Goal: Task Accomplishment & Management: Manage account settings

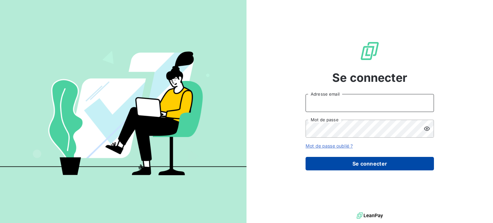
type input "[PERSON_NAME][EMAIL_ADDRESS][DOMAIN_NAME]"
click at [366, 161] on button "Se connecter" at bounding box center [370, 163] width 128 height 13
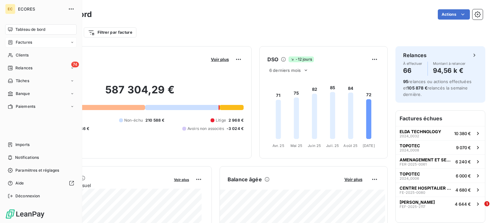
click at [18, 42] on span "Factures" at bounding box center [24, 42] width 16 height 6
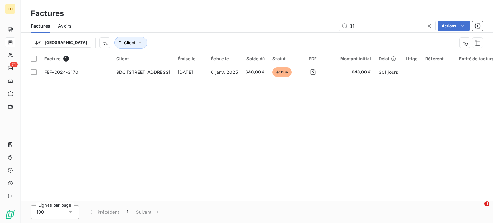
type input "3"
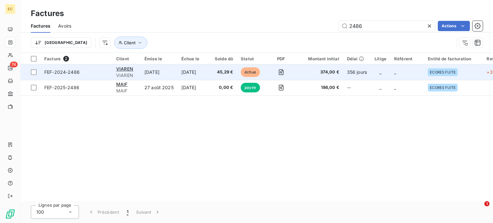
type input "2486"
click at [50, 74] on span "FEF-2024-2486" at bounding box center [61, 71] width 35 height 5
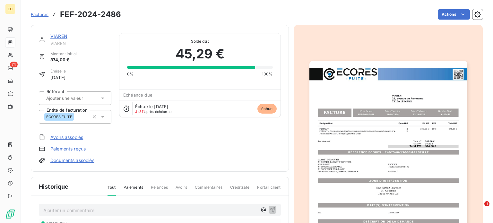
click at [373, 149] on img "button" at bounding box center [388, 172] width 158 height 223
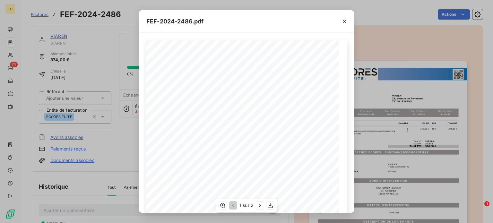
click at [281, 152] on span "RÉFÉRENCE ECORES : 2407546/13006MARSEILLE" at bounding box center [246, 151] width 99 height 3
drag, startPoint x: 293, startPoint y: 152, endPoint x: 240, endPoint y: 151, distance: 53.0
click at [240, 151] on span "RÉFÉRENCE ECORES : 2407546/13006MARSEILLE" at bounding box center [246, 151] width 99 height 3
copy span "2407546/13006MARSEILLE"
click at [344, 21] on icon "button" at bounding box center [344, 21] width 6 height 6
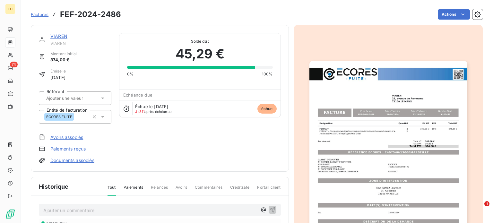
click at [39, 15] on span "Factures" at bounding box center [40, 14] width 18 height 5
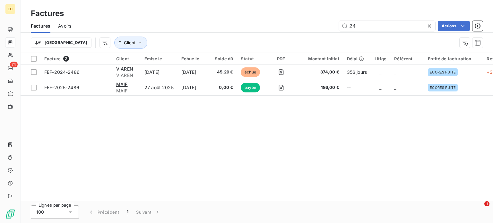
type input "2"
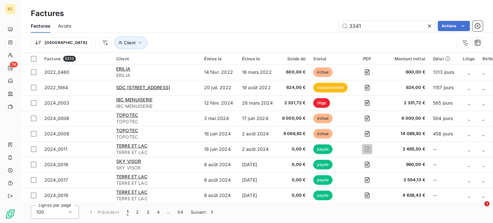
type input "3341"
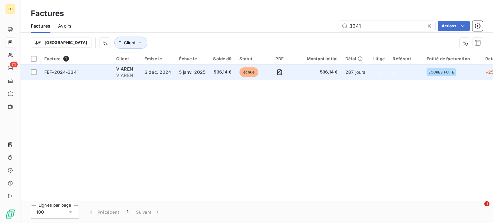
click at [71, 75] on td "FEF-2024-3341" at bounding box center [76, 72] width 72 height 15
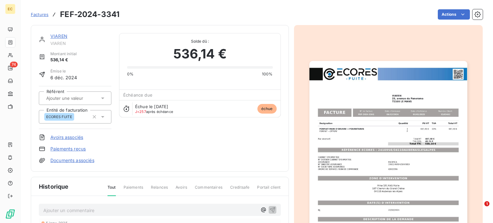
click at [376, 167] on img "button" at bounding box center [388, 172] width 158 height 223
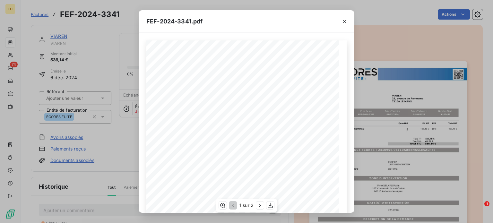
click at [285, 150] on span "RÉFÉRENCE ECORES : 2410956/04110AUBENASLESALPES" at bounding box center [247, 148] width 116 height 3
drag, startPoint x: 300, startPoint y: 148, endPoint x: 232, endPoint y: 151, distance: 68.1
click at [232, 150] on span "RÉFÉRENCE ECORES : 2410956/04110AUBENASLESALPES" at bounding box center [247, 148] width 116 height 3
copy span "2410956/04110AUBENASLESALPES"
click at [343, 20] on icon "button" at bounding box center [344, 21] width 6 height 6
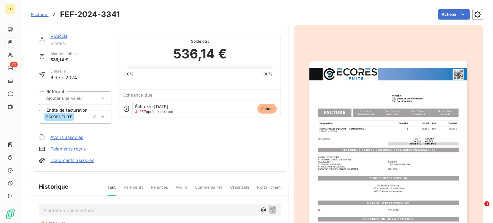
click at [39, 14] on span "Factures" at bounding box center [40, 14] width 18 height 5
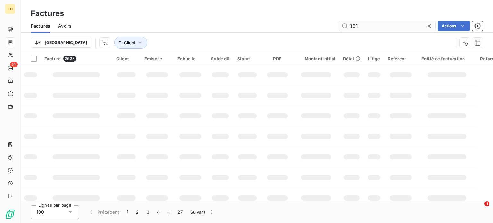
type input "3613"
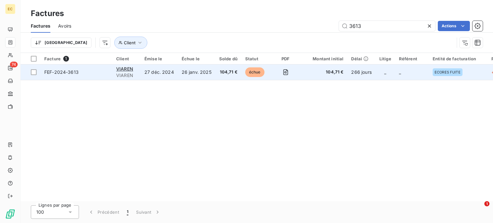
click at [74, 72] on span "FEF-2024-3613" at bounding box center [61, 71] width 34 height 5
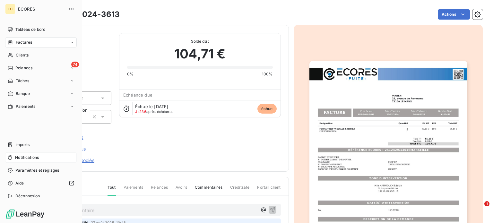
click at [19, 158] on span "Notifications" at bounding box center [27, 158] width 24 height 6
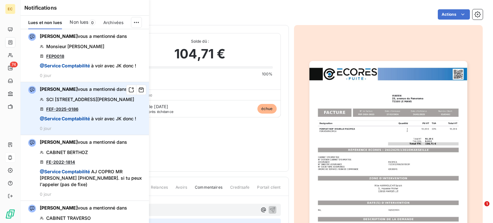
scroll to position [32, 0]
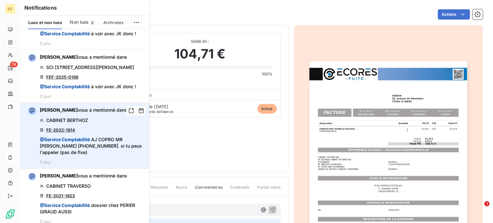
click at [71, 131] on link "FE-2022-1814" at bounding box center [60, 129] width 29 height 5
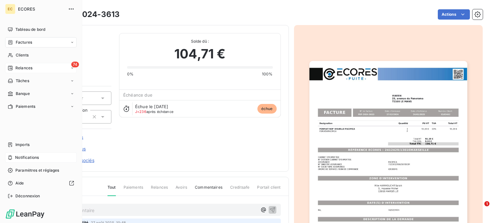
click at [17, 68] on span "Relances" at bounding box center [23, 68] width 17 height 6
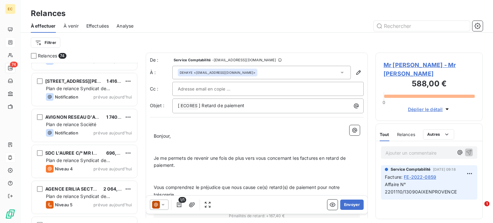
scroll to position [2500, 0]
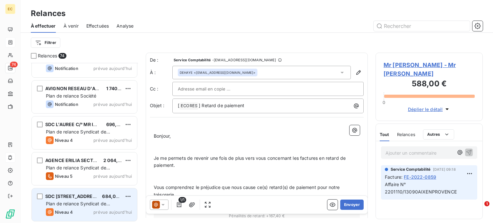
click at [88, 206] on span "Plan de relance Syndicat de copropriété" at bounding box center [78, 207] width 64 height 12
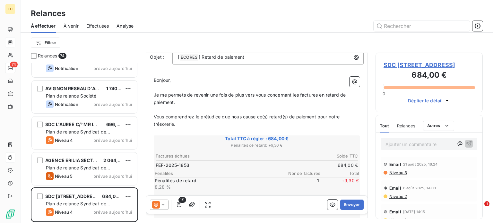
scroll to position [64, 0]
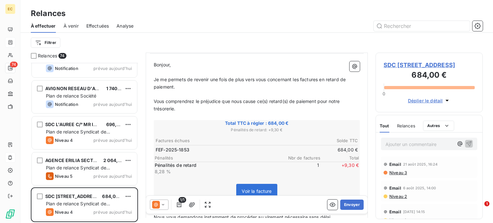
click at [408, 68] on span "SDC 15, RUE DE L'ETOILE C/° FONCIA TOULON" at bounding box center [428, 65] width 91 height 9
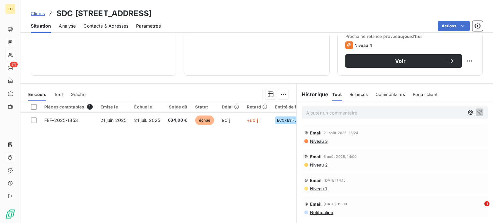
scroll to position [96, 0]
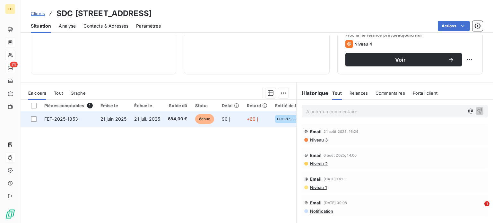
click at [69, 120] on span "FEF-2025-1853" at bounding box center [61, 118] width 34 height 5
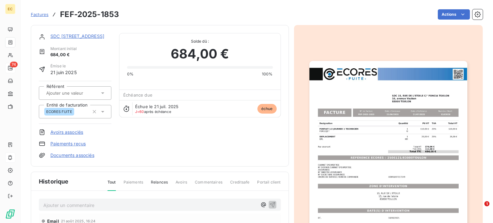
click at [377, 150] on img "button" at bounding box center [388, 172] width 158 height 223
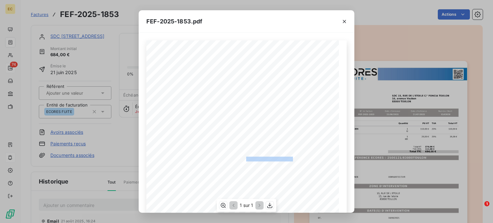
drag, startPoint x: 289, startPoint y: 158, endPoint x: 243, endPoint y: 158, distance: 46.2
click at [243, 158] on span "RÉFÉRENCE ECORES : 2506121/83000TOULON" at bounding box center [247, 158] width 92 height 3
copy span "2506121/83000TOULON"
drag, startPoint x: 345, startPoint y: 23, endPoint x: 341, endPoint y: 31, distance: 9.2
click at [345, 22] on icon "button" at bounding box center [344, 21] width 3 height 3
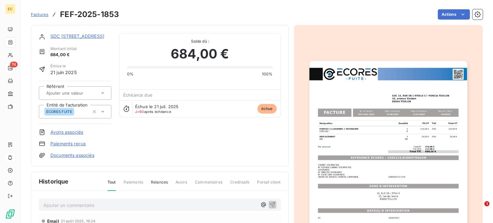
click at [355, 121] on img "button" at bounding box center [388, 172] width 158 height 223
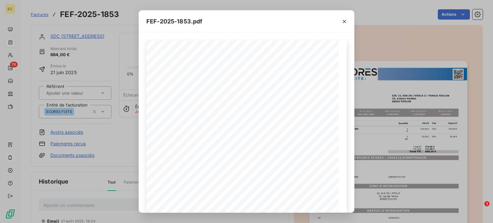
drag, startPoint x: 343, startPoint y: 21, endPoint x: 323, endPoint y: 32, distance: 22.8
click at [343, 21] on icon "button" at bounding box center [344, 21] width 6 height 6
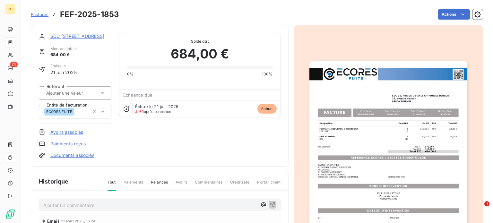
click at [83, 35] on link "SDC 15, RUE DE L'ETOILE C/° FONCIA TOULON" at bounding box center [77, 35] width 54 height 5
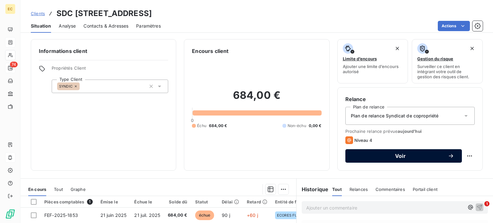
click at [396, 159] on button "Voir" at bounding box center [403, 155] width 116 height 13
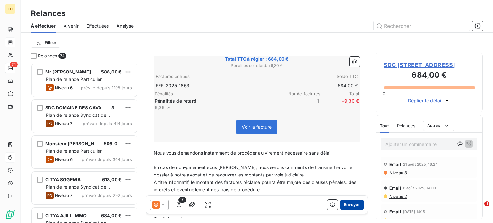
click at [347, 206] on button "Envoyer" at bounding box center [351, 205] width 23 height 10
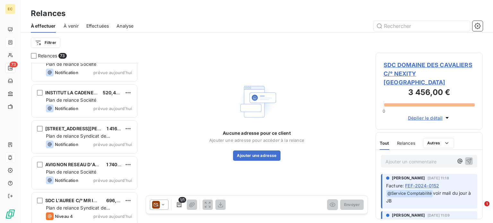
scroll to position [2464, 0]
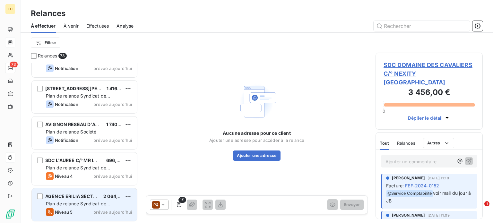
click at [74, 201] on span "Plan de relance Syndicat de copropriété" at bounding box center [78, 207] width 64 height 12
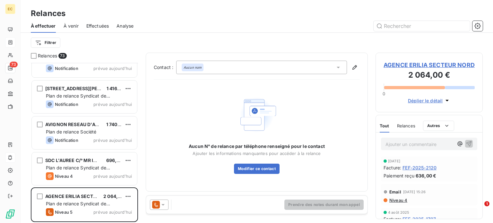
click at [395, 65] on span "AGENCE ERILIA SECTEUR NORD" at bounding box center [428, 65] width 91 height 9
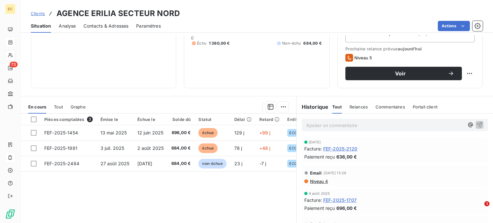
scroll to position [96, 0]
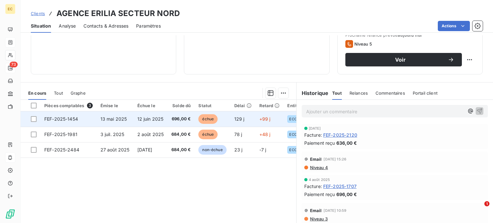
click at [80, 121] on td "FEF-2025-1454" at bounding box center [68, 118] width 56 height 15
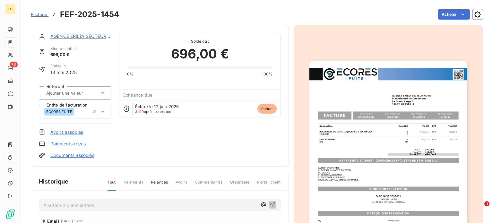
click at [381, 151] on img "button" at bounding box center [388, 172] width 158 height 223
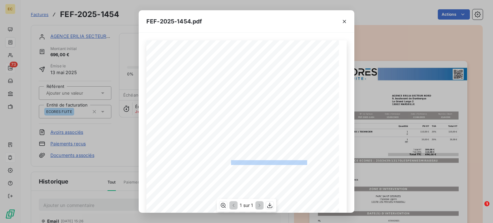
drag, startPoint x: 304, startPoint y: 163, endPoint x: 228, endPoint y: 161, distance: 75.4
click at [228, 161] on span "RÉFÉRENCE ECORES : 2503439/13170LESPENNESMIRABEAU" at bounding box center [246, 161] width 121 height 3
copy span "2503439/13170LESPENNESMIRABEAU"
click at [345, 20] on icon "button" at bounding box center [344, 21] width 6 height 6
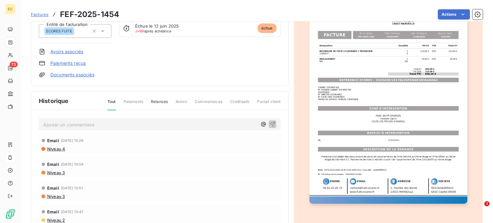
scroll to position [108, 0]
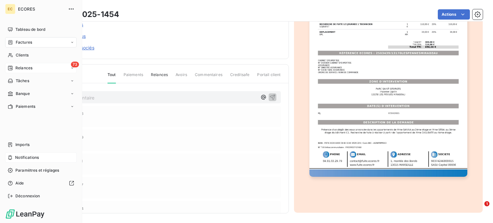
click at [13, 69] on div "Relances" at bounding box center [20, 68] width 25 height 6
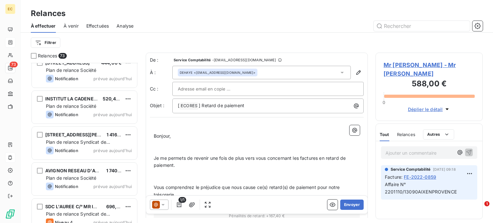
scroll to position [2464, 0]
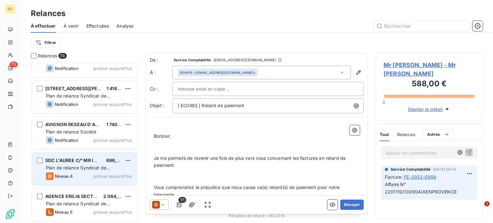
click at [95, 163] on div "SDC L'AUREE C/° MR IMMOBILIER 696,00 € Plan de relance Syndicat de copropriété …" at bounding box center [84, 168] width 105 height 33
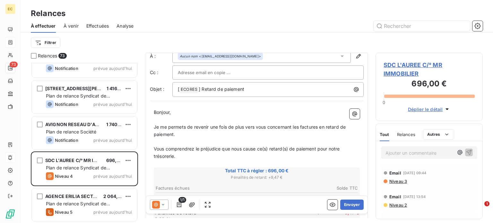
scroll to position [32, 0]
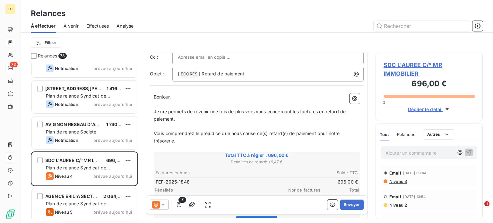
click at [399, 74] on span "SDC L'AUREE C/° MR IMMOBILIER" at bounding box center [428, 69] width 91 height 17
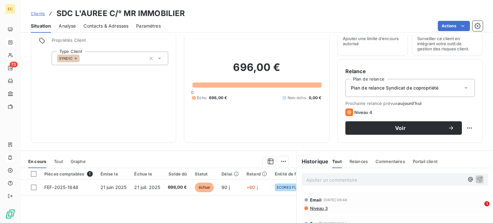
scroll to position [64, 0]
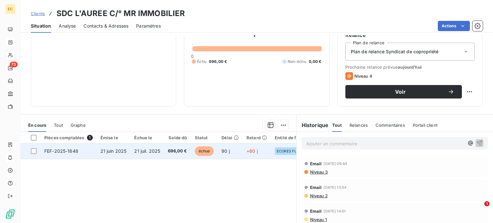
click at [113, 150] on span "21 juin 2025" at bounding box center [113, 150] width 26 height 5
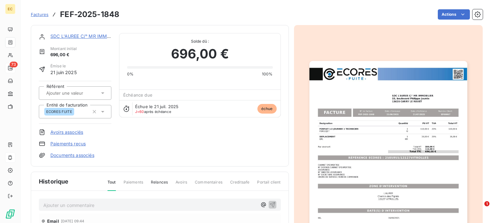
click at [370, 142] on img "button" at bounding box center [388, 172] width 158 height 223
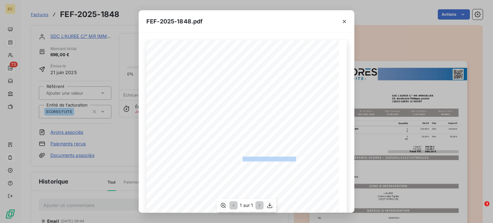
drag, startPoint x: 293, startPoint y: 158, endPoint x: 240, endPoint y: 159, distance: 53.0
click at [240, 159] on span "RÉFÉRENCE ECORES : 2505955/13127VITROLLES" at bounding box center [247, 158] width 98 height 3
copy span "2505955/13127VITROLLES"
click at [345, 22] on icon "button" at bounding box center [344, 21] width 3 height 3
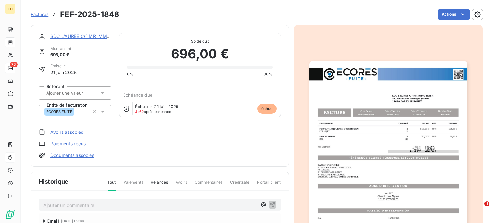
click at [62, 37] on link "SDC L'AUREE C/° MR IMMOBILIER" at bounding box center [87, 35] width 74 height 5
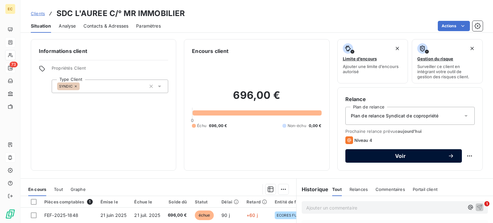
click at [383, 157] on span "Voir" at bounding box center [400, 155] width 95 height 5
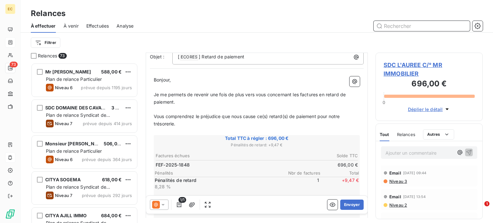
scroll to position [64, 0]
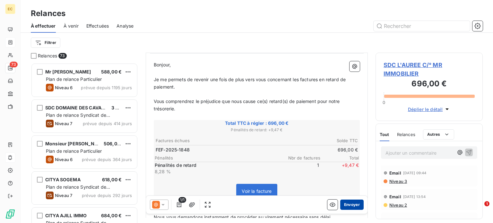
click at [345, 207] on button "Envoyer" at bounding box center [351, 205] width 23 height 10
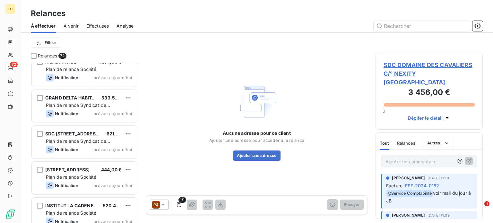
scroll to position [2428, 0]
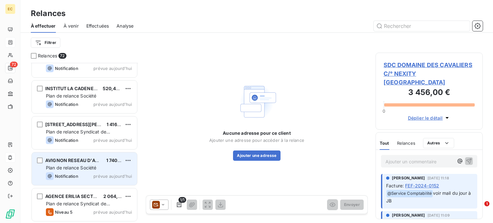
click at [70, 170] on div "Plan de relance Société" at bounding box center [89, 168] width 86 height 6
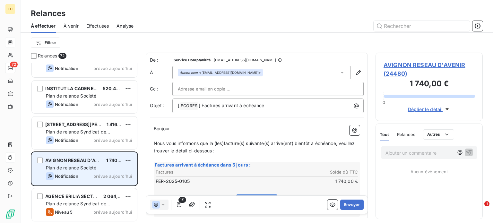
scroll to position [155, 102]
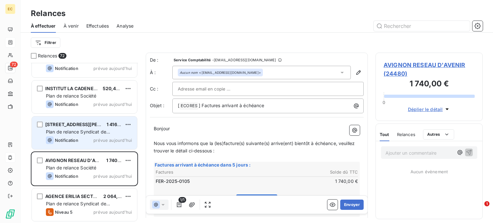
click at [81, 125] on span "11, avenue Roland Corrao" at bounding box center [86, 124] width 83 height 5
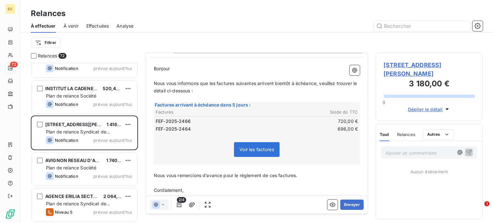
scroll to position [64, 0]
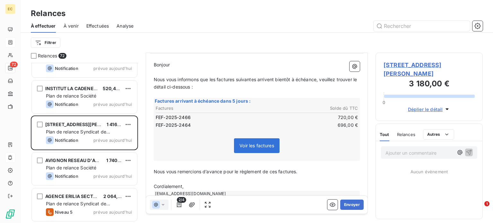
click at [407, 64] on span "11, avenue Roland Corrao" at bounding box center [428, 69] width 91 height 17
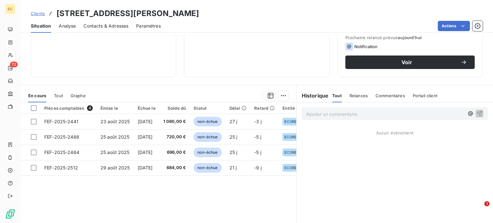
scroll to position [96, 0]
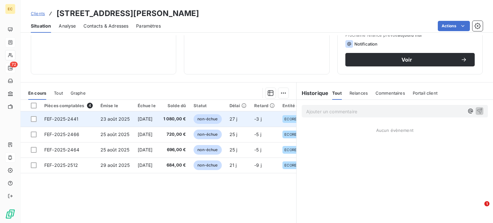
click at [77, 121] on span "FEF-2025-2441" at bounding box center [61, 118] width 34 height 5
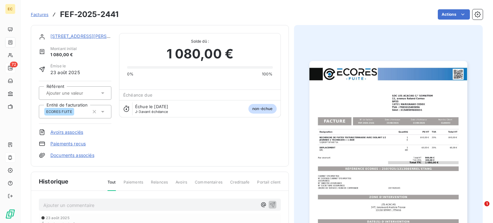
click at [383, 167] on img "button" at bounding box center [388, 172] width 158 height 223
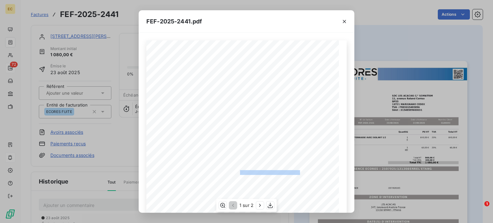
drag, startPoint x: 296, startPoint y: 171, endPoint x: 237, endPoint y: 172, distance: 59.4
click at [237, 172] on span "RÉFÉRENCE ECORES : 2507925/13130BERREL'ETANG" at bounding box center [247, 171] width 106 height 3
copy span "2507925/13130BERREL'ETANG"
drag, startPoint x: 345, startPoint y: 21, endPoint x: 304, endPoint y: 22, distance: 41.1
click at [345, 20] on icon "button" at bounding box center [344, 21] width 3 height 3
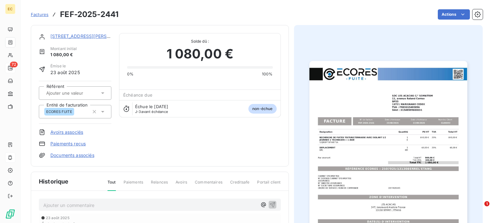
click at [82, 36] on link "11, avenue Roland Corrao" at bounding box center [90, 35] width 81 height 5
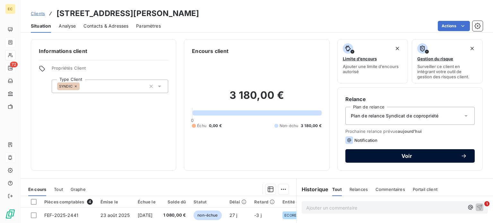
click at [378, 154] on span "Voir" at bounding box center [407, 155] width 108 height 5
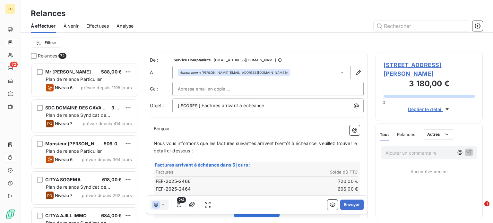
scroll to position [155, 102]
click at [186, 88] on input "text" at bounding box center [212, 89] width 69 height 10
paste input "comptasyndic@somatrim.fr"
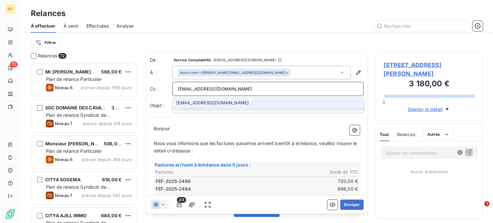
type input "comptasyndic@somatrim.fr"
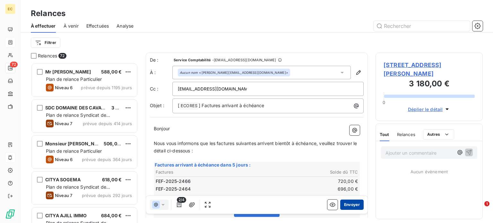
click at [345, 208] on button "Envoyer" at bounding box center [351, 205] width 23 height 10
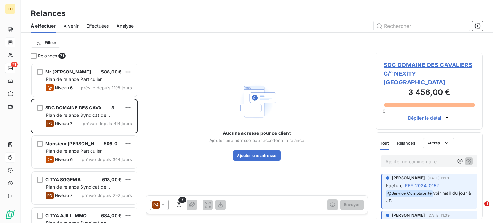
click at [417, 64] on span "SDC DOMAINE DES CAVALIERS C/° NEXITY AIX LA PARADE" at bounding box center [428, 74] width 91 height 26
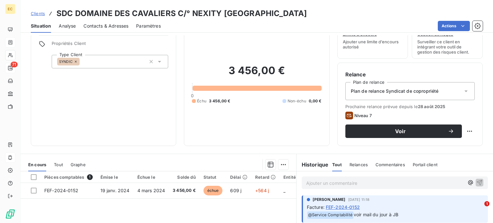
scroll to position [64, 0]
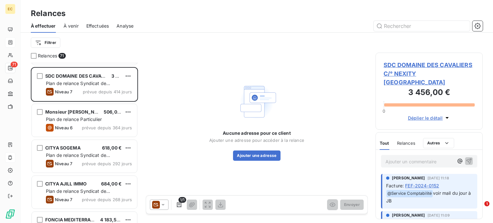
scroll to position [64, 0]
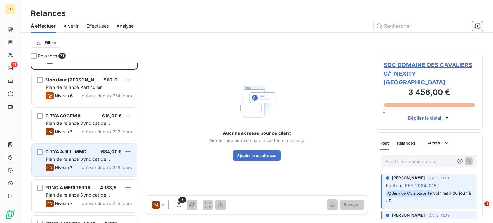
click at [82, 159] on span "Plan de relance Syndicat de copropriété" at bounding box center [78, 162] width 64 height 12
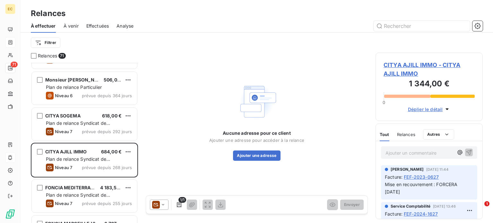
click at [417, 67] on span "CITYA AJILL IMMO - CITYA AJILL IMMO" at bounding box center [428, 69] width 91 height 17
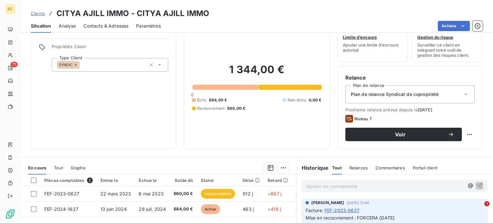
scroll to position [32, 0]
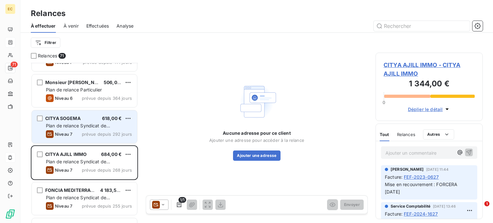
scroll to position [64, 0]
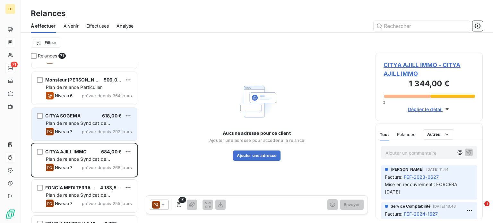
click at [61, 195] on span "Plan de relance Syndicat de copropriété" at bounding box center [78, 198] width 64 height 12
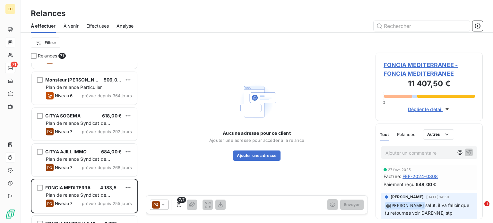
click at [399, 70] on span "FONCIA MEDITERRANEE - FONCIA MEDITERRANEE" at bounding box center [428, 69] width 91 height 17
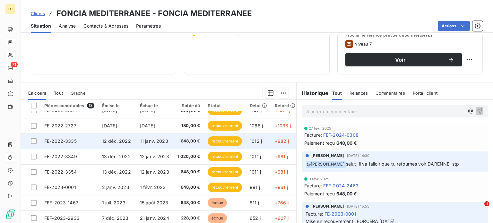
scroll to position [128, 0]
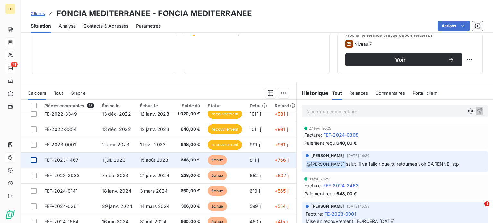
click at [33, 160] on div at bounding box center [34, 160] width 6 height 6
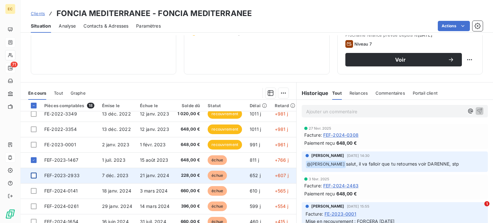
click at [34, 174] on div at bounding box center [34, 176] width 6 height 6
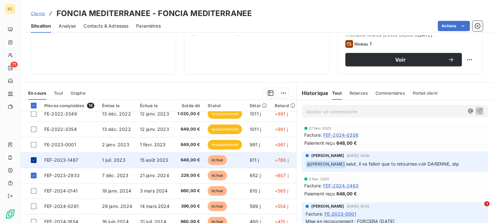
click at [31, 159] on div at bounding box center [34, 160] width 6 height 6
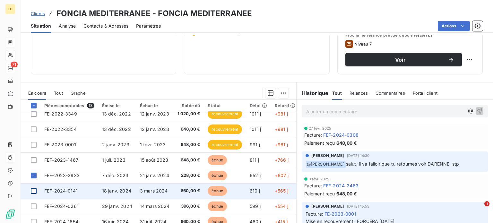
click at [32, 190] on div at bounding box center [34, 191] width 6 height 6
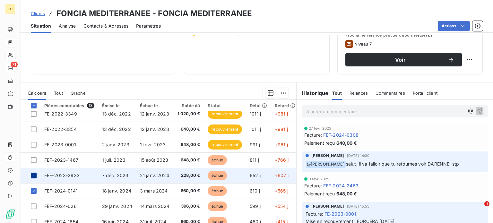
click at [32, 174] on icon at bounding box center [34, 176] width 4 height 4
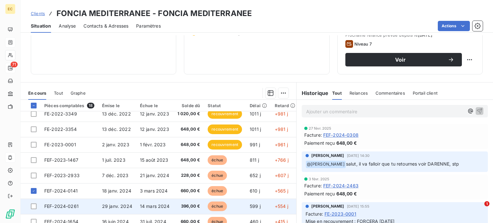
drag, startPoint x: 34, startPoint y: 205, endPoint x: 33, endPoint y: 200, distance: 4.8
click at [33, 205] on div at bounding box center [34, 206] width 6 height 6
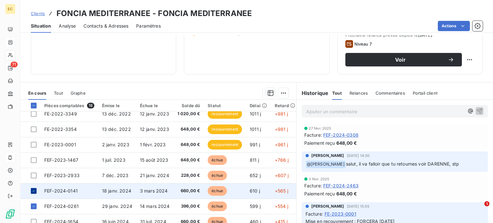
click at [32, 189] on icon at bounding box center [34, 191] width 4 height 4
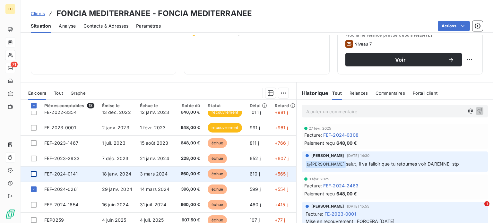
scroll to position [160, 0]
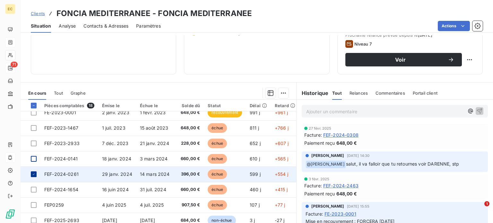
click at [33, 175] on icon at bounding box center [34, 174] width 4 height 4
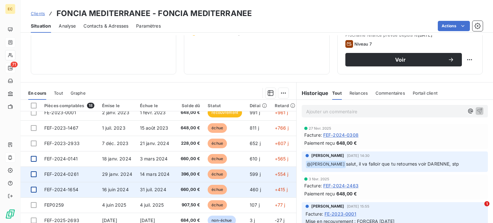
click at [34, 191] on div at bounding box center [34, 190] width 6 height 6
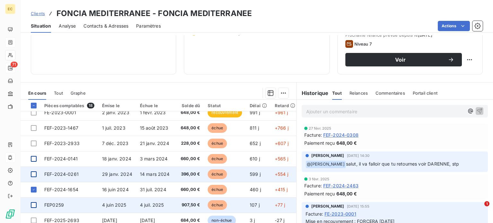
click at [34, 206] on div at bounding box center [34, 205] width 6 height 6
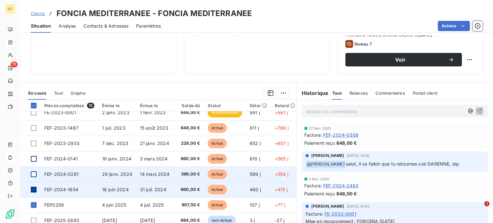
click at [33, 188] on icon at bounding box center [34, 190] width 4 height 4
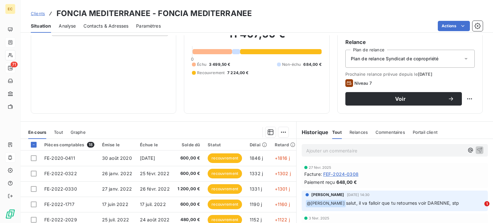
scroll to position [51, 0]
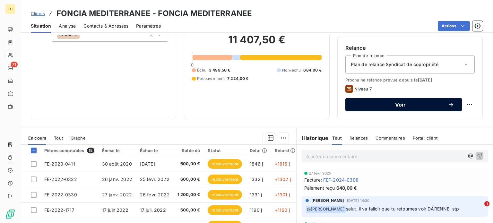
click at [380, 104] on span "Voir" at bounding box center [400, 104] width 95 height 5
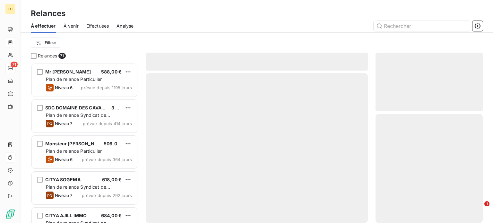
scroll to position [155, 102]
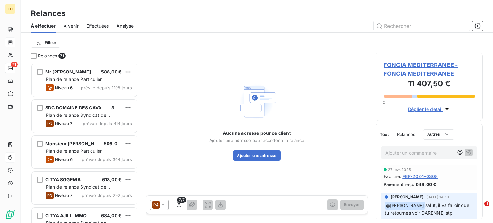
click at [163, 205] on icon at bounding box center [162, 205] width 3 height 2
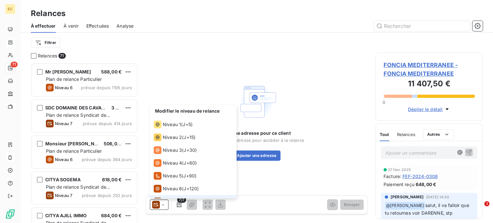
scroll to position [9, 0]
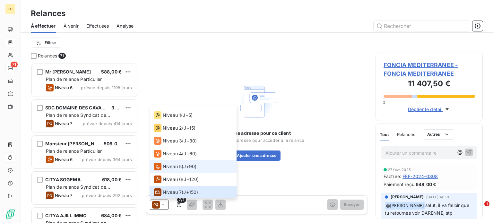
click at [168, 168] on span "Niveau 5" at bounding box center [172, 166] width 19 height 6
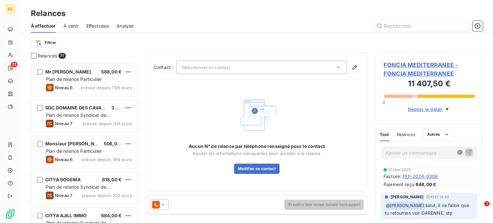
click at [338, 68] on icon at bounding box center [338, 67] width 6 height 6
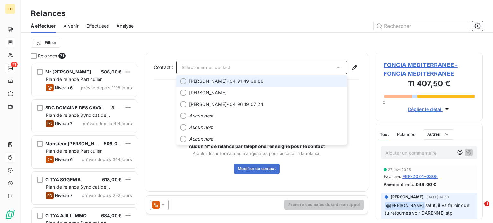
click at [283, 82] on span "Pascal PERRIER - 04 91 49 96 88" at bounding box center [266, 81] width 154 height 6
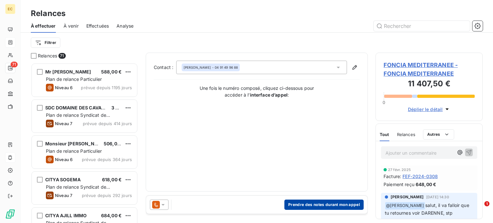
click at [313, 207] on button "Prendre des notes durant mon appel" at bounding box center [323, 205] width 79 height 10
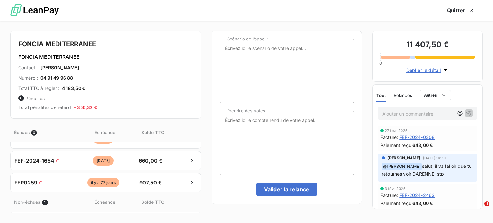
scroll to position [64, 0]
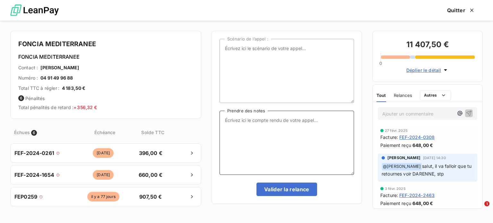
click at [257, 121] on textarea "Prendre des notes" at bounding box center [287, 143] width 134 height 64
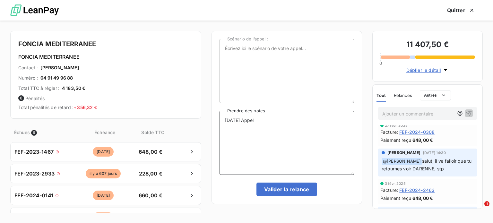
scroll to position [0, 0]
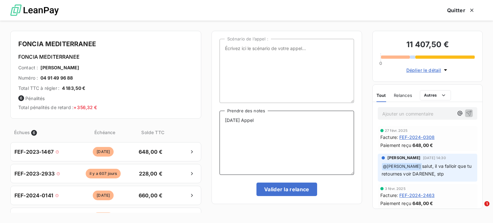
type textarea "19/09/25 Appel"
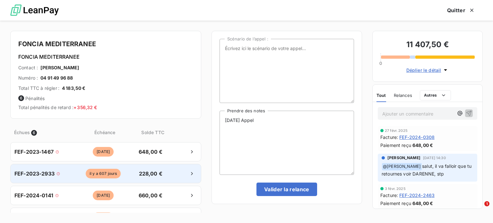
click at [32, 170] on span "FEF-2023-2933" at bounding box center [34, 174] width 40 height 8
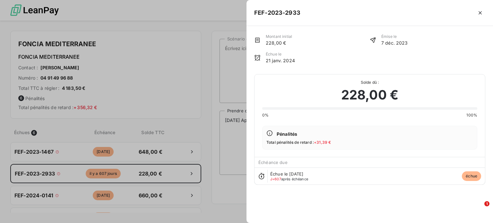
click at [151, 59] on div at bounding box center [246, 111] width 493 height 223
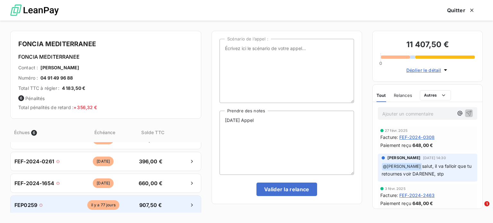
scroll to position [96, 0]
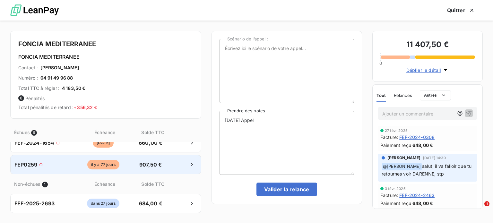
click at [50, 165] on div "FEP0259" at bounding box center [43, 165] width 58 height 8
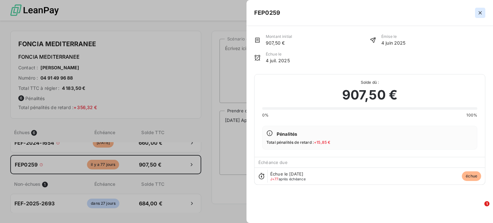
click at [482, 13] on icon "button" at bounding box center [480, 13] width 6 height 6
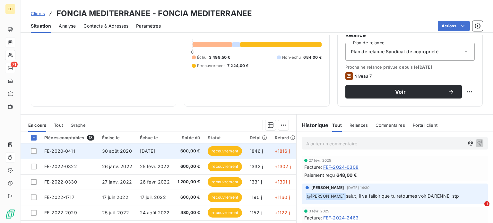
scroll to position [32, 0]
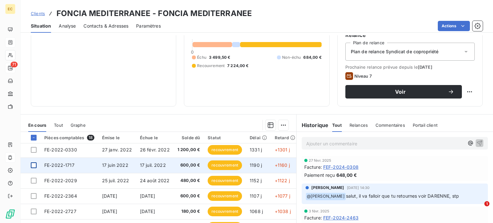
click at [33, 164] on div at bounding box center [34, 165] width 6 height 6
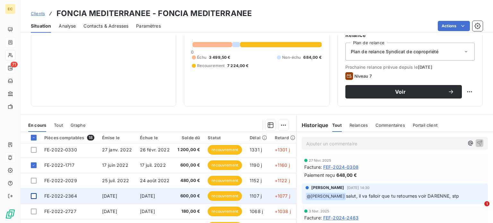
click at [31, 195] on div at bounding box center [34, 196] width 6 height 6
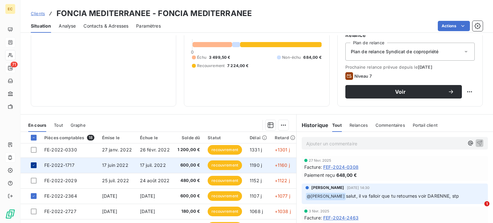
click at [34, 165] on icon at bounding box center [34, 165] width 2 height 1
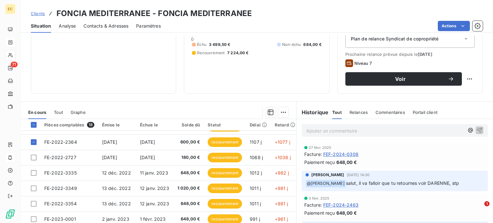
scroll to position [74, 0]
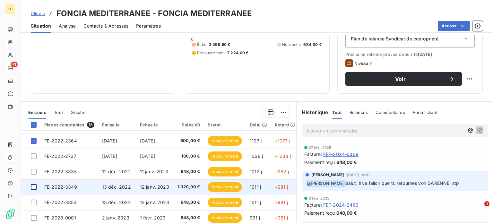
click at [35, 185] on div at bounding box center [34, 187] width 6 height 6
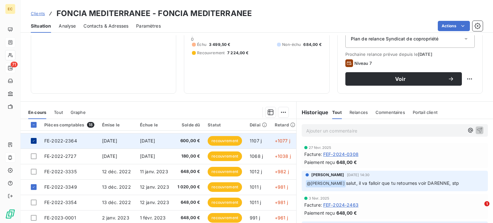
click at [33, 140] on icon at bounding box center [34, 141] width 4 height 4
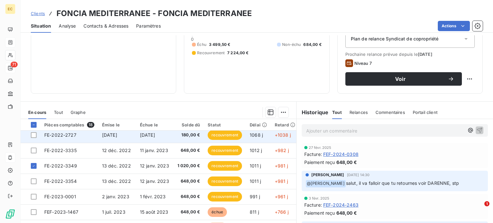
scroll to position [107, 0]
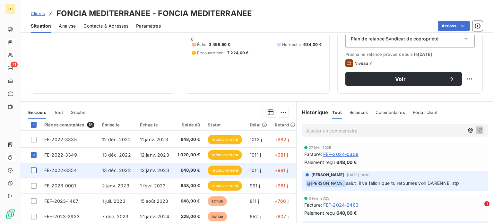
click at [35, 170] on div at bounding box center [34, 171] width 6 height 6
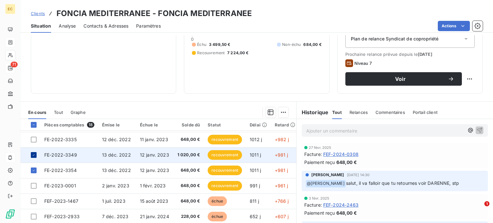
click at [35, 154] on icon at bounding box center [34, 155] width 4 height 4
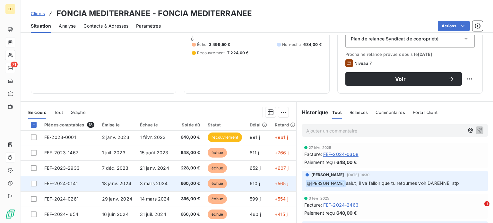
scroll to position [168, 0]
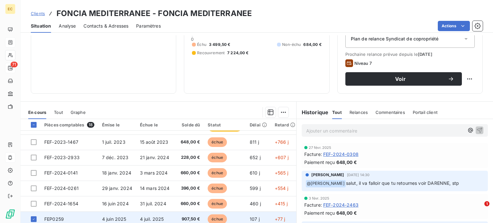
click at [30, 216] on td at bounding box center [31, 218] width 20 height 15
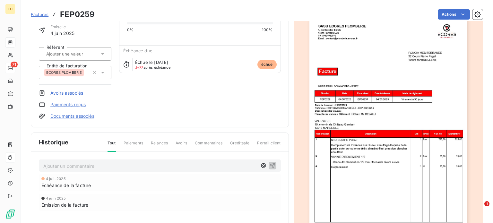
scroll to position [113, 0]
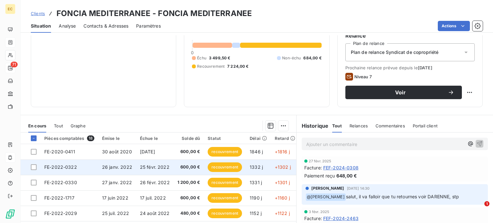
scroll to position [64, 0]
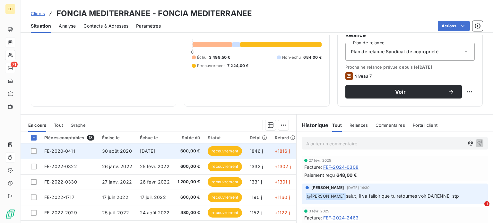
click at [84, 149] on td "FE-2020-0411" at bounding box center [69, 150] width 58 height 15
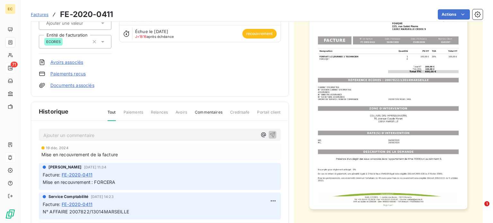
scroll to position [96, 0]
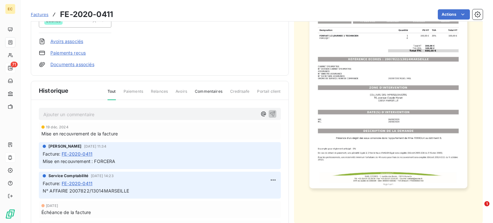
click at [76, 52] on link "Paiements reçus" at bounding box center [67, 53] width 35 height 6
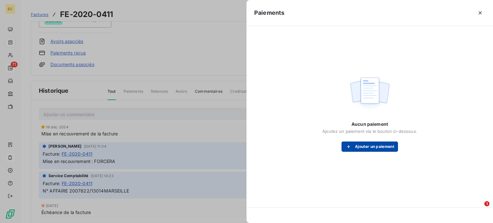
click at [358, 148] on button "Ajouter un paiement" at bounding box center [369, 147] width 56 height 10
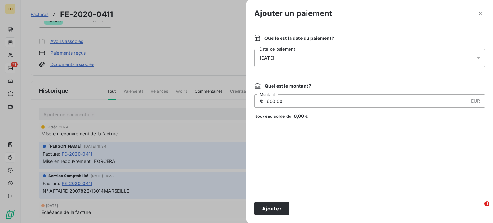
click at [315, 57] on div "19/09/2025" at bounding box center [369, 58] width 231 height 18
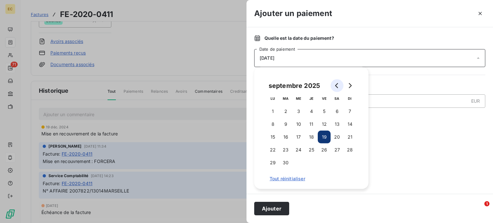
click at [337, 88] on icon "Go to previous month" at bounding box center [336, 85] width 5 height 5
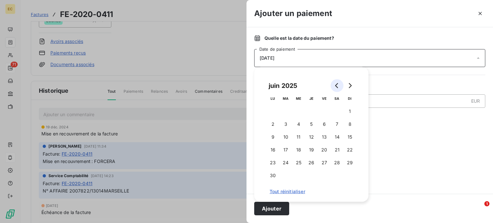
click at [337, 88] on icon "Go to previous month" at bounding box center [336, 85] width 5 height 5
click at [336, 87] on icon "Go to previous month" at bounding box center [336, 85] width 5 height 5
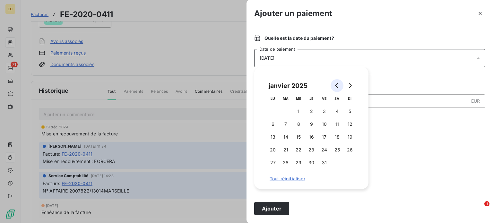
click at [336, 87] on icon "Go to previous month" at bounding box center [336, 85] width 5 height 5
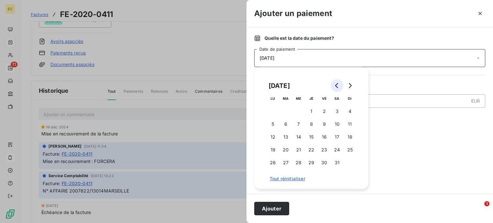
click at [336, 87] on icon "Go to previous month" at bounding box center [336, 85] width 5 height 5
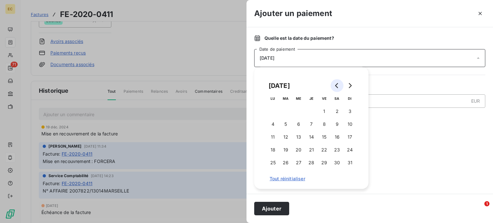
click at [336, 87] on icon "Go to previous month" at bounding box center [336, 85] width 5 height 5
click at [352, 85] on icon "Go to next month" at bounding box center [349, 85] width 5 height 5
click at [288, 163] on button "30" at bounding box center [285, 162] width 13 height 13
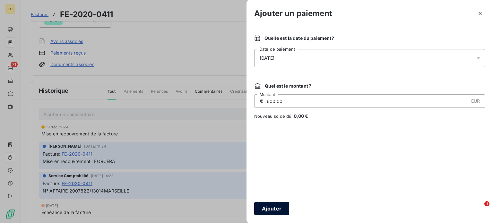
click at [271, 209] on button "Ajouter" at bounding box center [271, 208] width 35 height 13
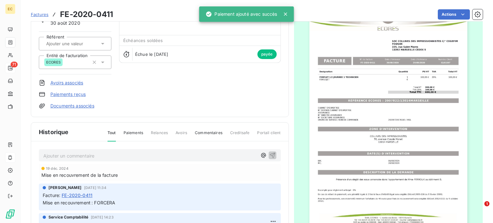
scroll to position [0, 0]
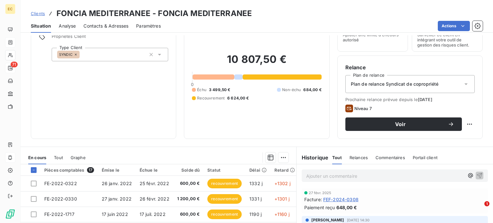
scroll to position [32, 0]
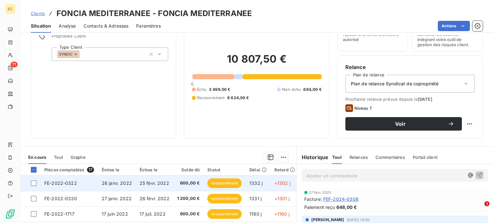
click at [83, 182] on td "FE-2022-0322" at bounding box center [68, 183] width 57 height 15
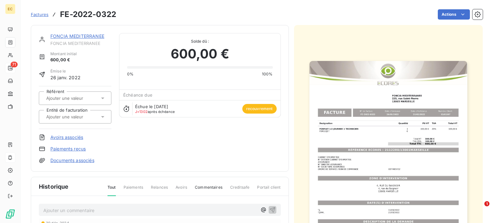
click at [79, 148] on link "Paiements reçus" at bounding box center [67, 149] width 35 height 6
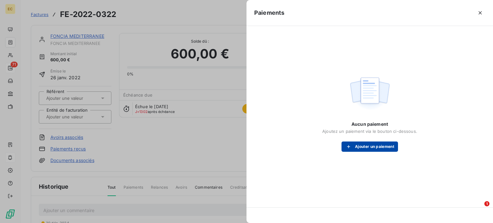
click at [353, 146] on div "button" at bounding box center [350, 146] width 10 height 6
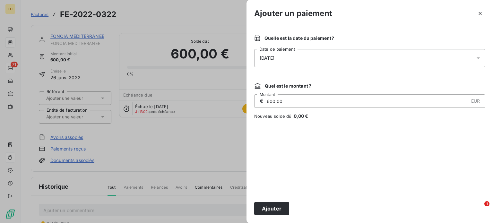
click at [477, 58] on icon at bounding box center [478, 58] width 6 height 6
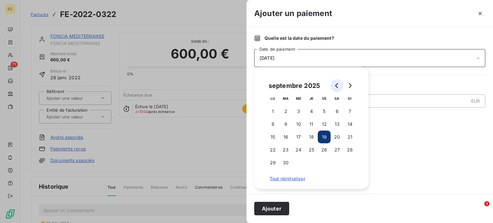
click at [336, 85] on icon "Go to previous month" at bounding box center [336, 85] width 3 height 5
click at [338, 85] on icon "Go to previous month" at bounding box center [336, 85] width 5 height 5
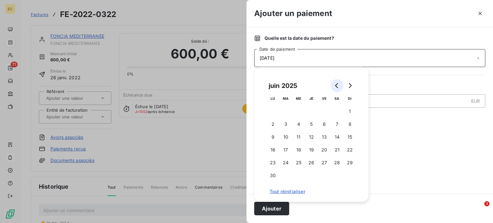
click at [338, 85] on icon "Go to previous month" at bounding box center [336, 85] width 5 height 5
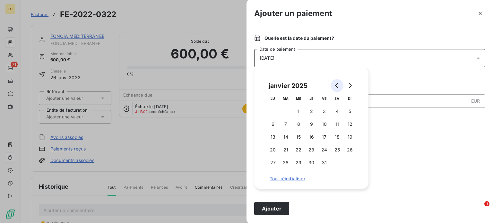
click at [338, 84] on icon "Go to previous month" at bounding box center [336, 85] width 5 height 5
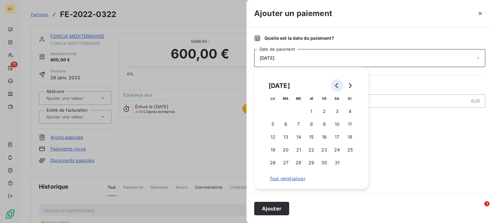
click at [338, 84] on icon "Go to previous month" at bounding box center [336, 85] width 5 height 5
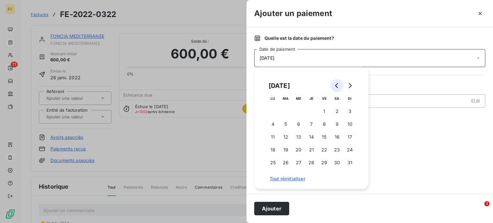
click at [338, 84] on icon "Go to previous month" at bounding box center [336, 85] width 5 height 5
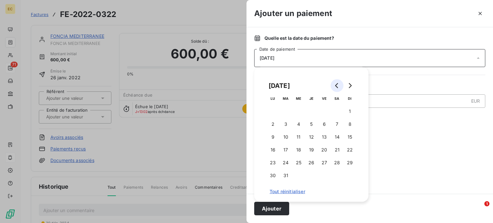
click at [338, 84] on icon "Go to previous month" at bounding box center [336, 85] width 5 height 5
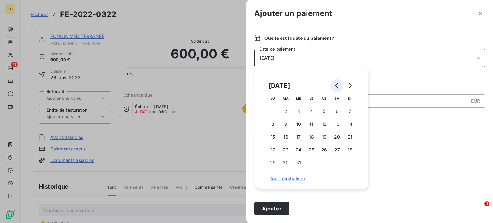
click at [338, 84] on icon "Go to previous month" at bounding box center [336, 85] width 5 height 5
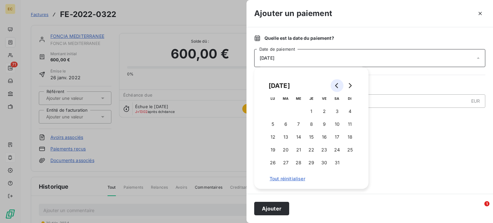
click at [338, 84] on icon "Go to previous month" at bounding box center [336, 85] width 5 height 5
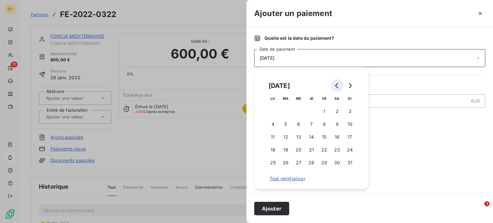
click at [338, 84] on icon "Go to previous month" at bounding box center [336, 85] width 5 height 5
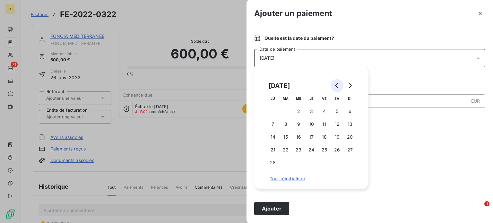
click at [338, 84] on icon "Go to previous month" at bounding box center [336, 85] width 5 height 5
click at [272, 150] on button "17" at bounding box center [272, 149] width 13 height 13
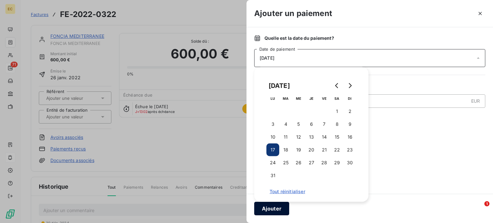
click at [274, 209] on button "Ajouter" at bounding box center [271, 208] width 35 height 13
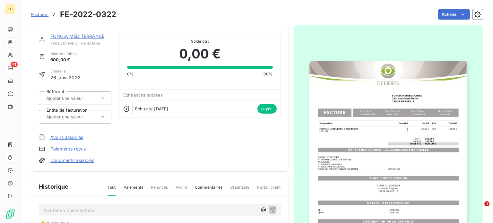
click at [159, 210] on p "Ajouter un commentaire ﻿" at bounding box center [150, 210] width 214 height 8
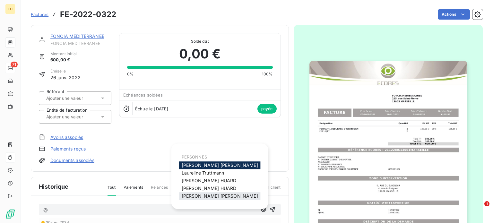
click at [203, 197] on span "Patricia TORRES" at bounding box center [220, 195] width 76 height 5
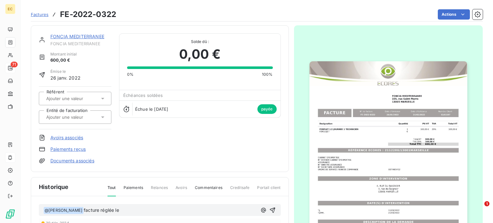
scroll to position [32, 0]
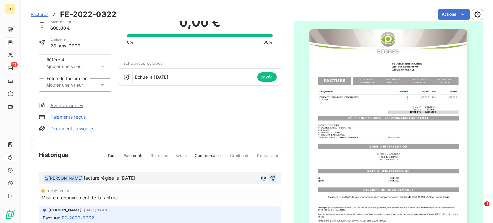
click at [270, 177] on icon "button" at bounding box center [272, 177] width 5 height 5
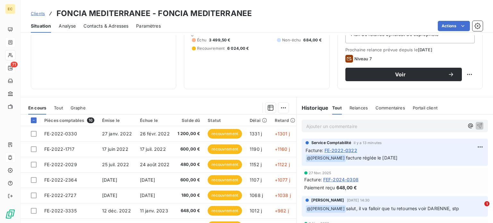
scroll to position [116, 0]
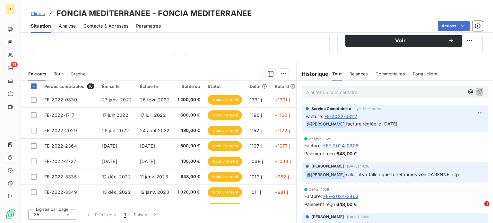
click at [351, 74] on span "Relances" at bounding box center [358, 73] width 18 height 5
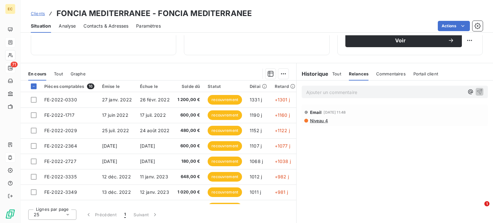
click at [334, 73] on span "Tout" at bounding box center [336, 73] width 9 height 5
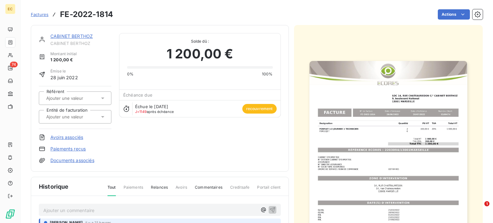
click at [388, 126] on img "button" at bounding box center [388, 172] width 158 height 223
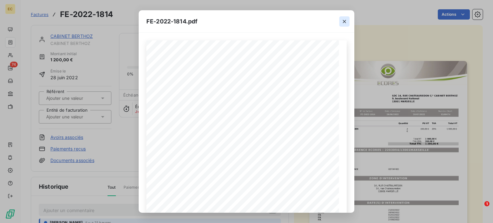
click at [343, 20] on icon "button" at bounding box center [344, 21] width 6 height 6
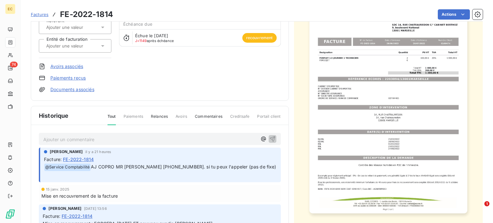
scroll to position [33, 0]
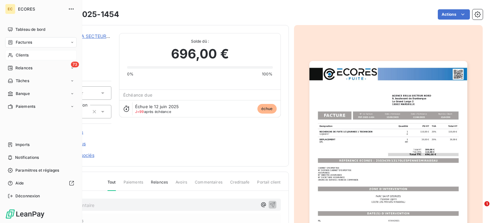
click at [18, 53] on span "Clients" at bounding box center [22, 55] width 13 height 6
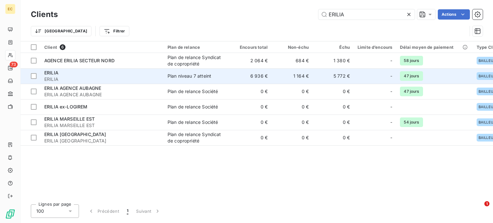
type input "ERILIA"
click at [127, 75] on div "ERILIA" at bounding box center [102, 73] width 116 height 6
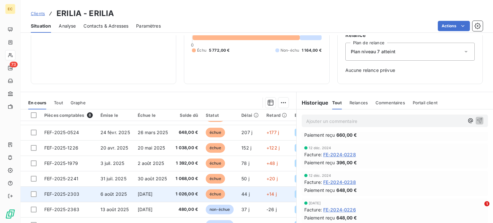
scroll to position [93, 0]
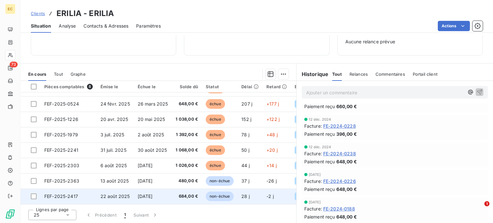
click at [151, 194] on span "21 sept. 2025" at bounding box center [145, 196] width 15 height 5
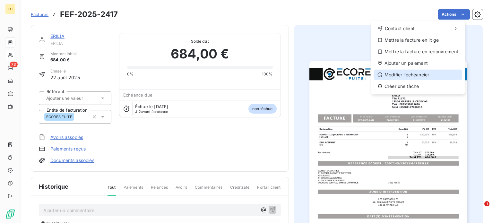
click at [435, 73] on div "Modifier l’échéancier" at bounding box center [418, 75] width 89 height 10
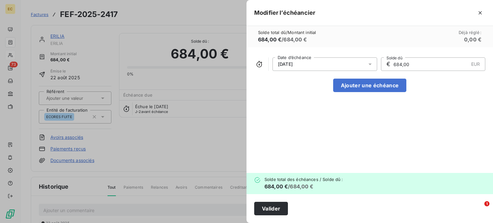
click at [370, 63] on icon at bounding box center [370, 64] width 6 height 6
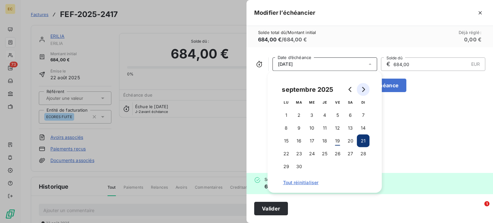
click at [364, 91] on icon "Go to next month" at bounding box center [363, 89] width 5 height 5
click at [312, 141] on button "15" at bounding box center [312, 140] width 13 height 13
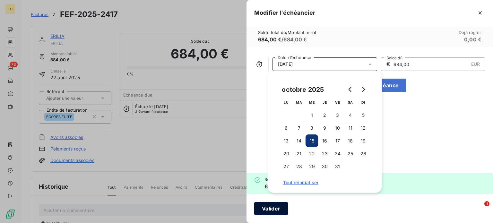
click at [277, 209] on button "Valider" at bounding box center [271, 208] width 34 height 13
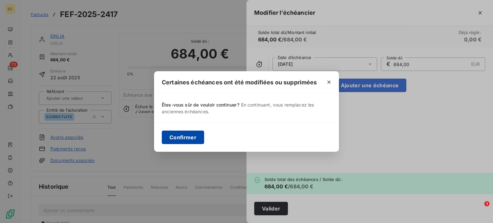
click at [187, 138] on button "Confirmer" at bounding box center [183, 137] width 42 height 13
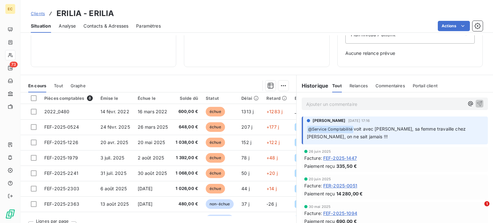
scroll to position [93, 0]
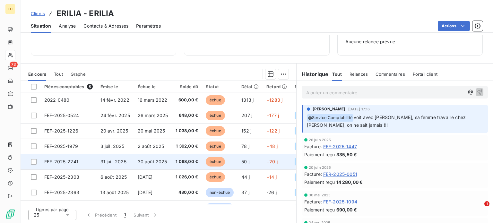
click at [151, 161] on span "30 août 2025" at bounding box center [153, 161] width 30 height 5
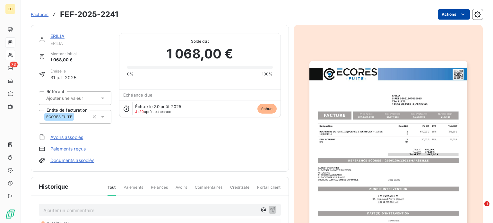
click at [450, 13] on html "EC 73 Factures FEF-2025-2241 Actions ERILIA ERILIA Montant initial 1 068,00 € É…" at bounding box center [246, 111] width 493 height 223
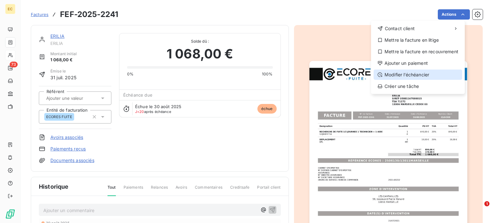
click at [424, 74] on div "Modifier l’échéancier" at bounding box center [418, 75] width 89 height 10
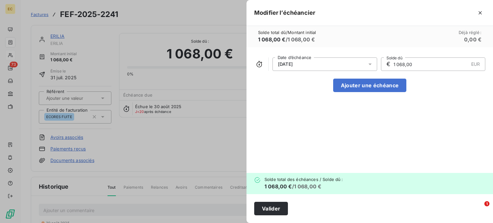
click at [293, 66] on span "30/08/2025" at bounding box center [285, 64] width 15 height 5
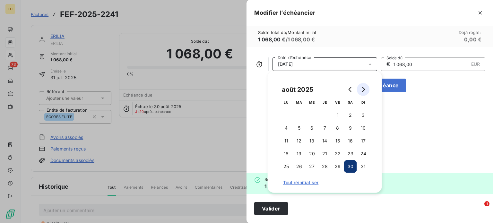
click at [364, 90] on icon "Go to next month" at bounding box center [363, 89] width 3 height 5
click at [362, 128] on button "14" at bounding box center [363, 128] width 13 height 13
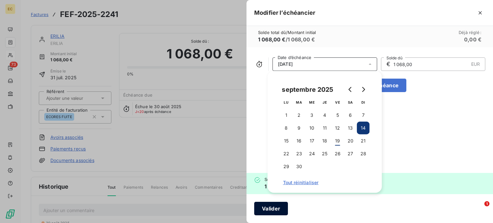
click at [271, 206] on button "Valider" at bounding box center [271, 208] width 34 height 13
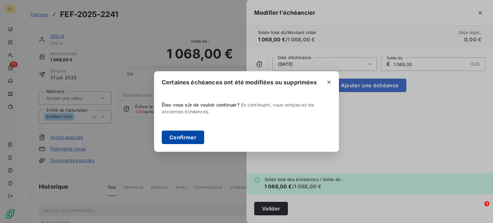
click at [177, 135] on button "Confirmer" at bounding box center [183, 137] width 42 height 13
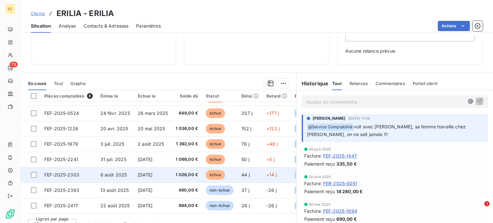
scroll to position [93, 0]
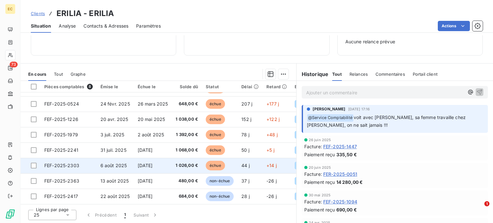
click at [153, 165] on span "5 sept. 2025" at bounding box center [145, 165] width 15 height 5
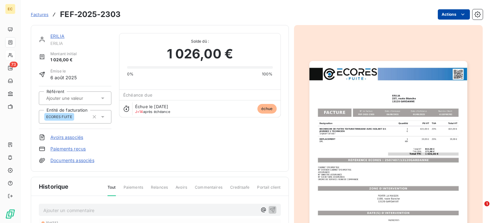
click at [450, 14] on html "EC 73 Factures FEF-2025-2303 Actions ERILIA ERILIA Montant initial 1 026,00 € É…" at bounding box center [246, 111] width 493 height 223
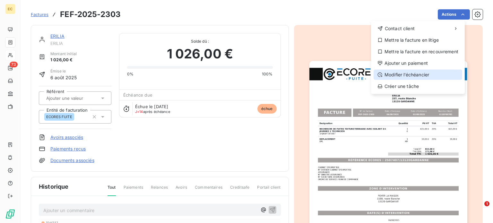
click at [421, 75] on div "Modifier l’échéancier" at bounding box center [418, 75] width 89 height 10
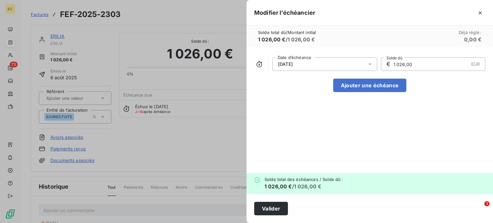
click at [370, 63] on icon at bounding box center [370, 64] width 6 height 6
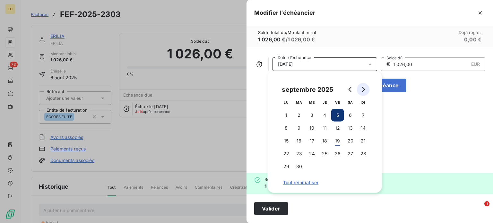
click at [364, 90] on icon "Go to next month" at bounding box center [363, 89] width 3 height 5
click at [309, 141] on button "15" at bounding box center [312, 140] width 13 height 13
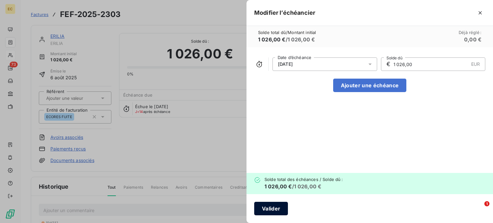
click at [270, 210] on button "Valider" at bounding box center [271, 208] width 34 height 13
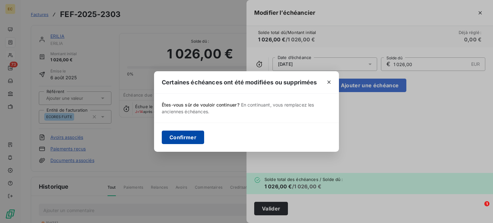
click at [175, 136] on button "Confirmer" at bounding box center [183, 137] width 42 height 13
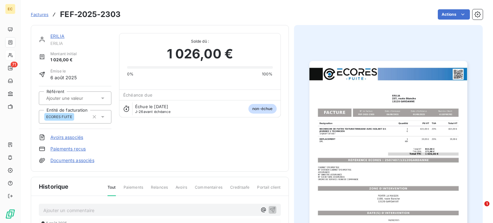
click at [39, 13] on span "Factures" at bounding box center [40, 14] width 18 height 5
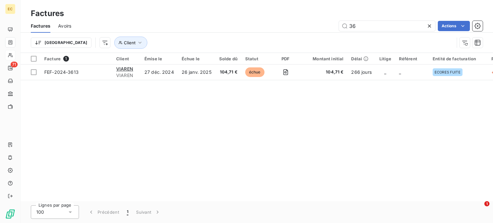
type input "3"
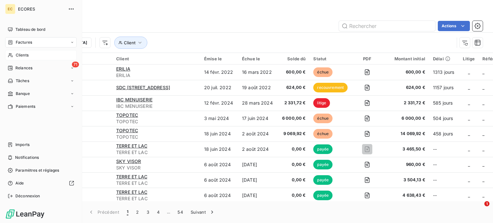
click at [19, 56] on span "Clients" at bounding box center [22, 55] width 13 height 6
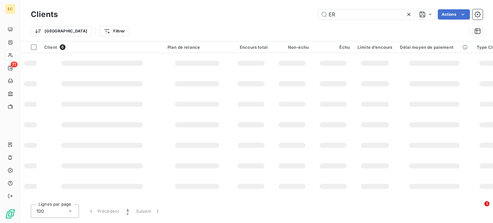
type input "E"
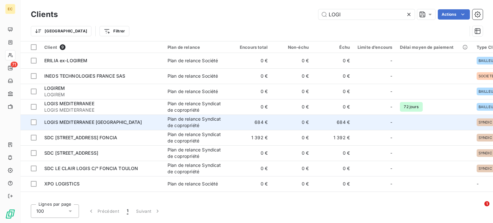
type input "LOGI"
click at [107, 125] on div "LOGIS MEDITERRANEE MARSEILLE" at bounding box center [102, 122] width 116 height 6
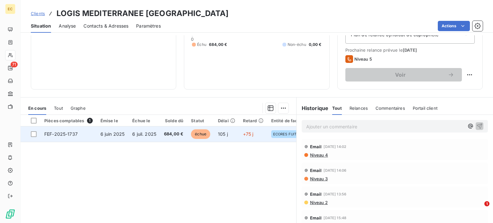
scroll to position [96, 0]
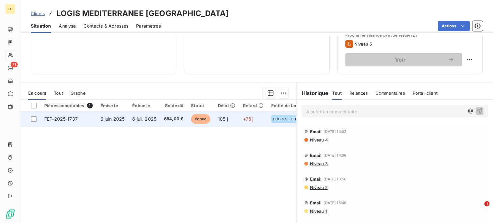
click at [116, 120] on span "6 juin 2025" at bounding box center [112, 118] width 24 height 5
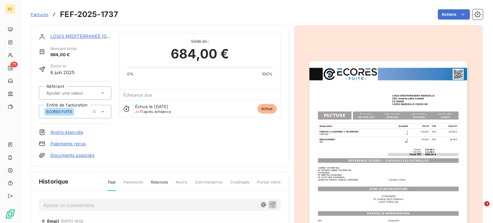
click at [359, 119] on img "button" at bounding box center [388, 172] width 158 height 223
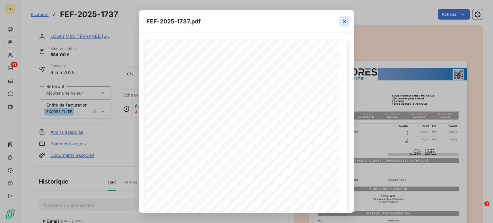
click at [345, 22] on icon "button" at bounding box center [344, 21] width 6 height 6
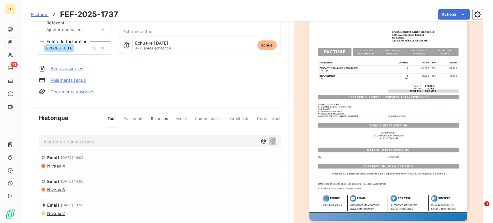
scroll to position [65, 0]
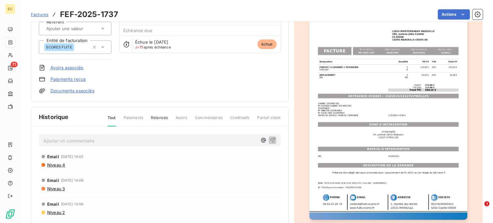
click at [368, 135] on img "button" at bounding box center [388, 107] width 158 height 223
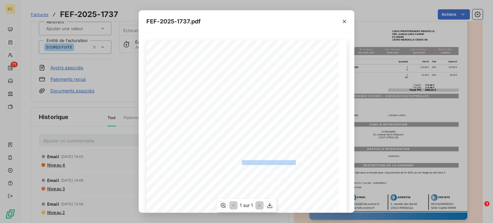
drag, startPoint x: 292, startPoint y: 161, endPoint x: 239, endPoint y: 163, distance: 53.3
click at [239, 163] on span "RÉFÉRENCE ECORES : 2505819/13127VITROLLES" at bounding box center [247, 161] width 98 height 3
copy span ": 2505819/13127VITROLLES"
click at [344, 22] on icon "button" at bounding box center [344, 21] width 3 height 3
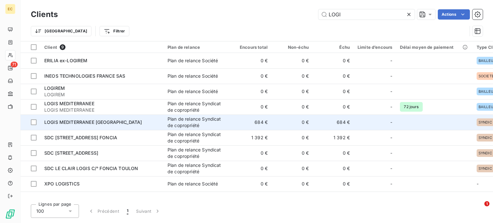
click at [113, 123] on span "LOGIS MEDITERRANEE MARSEILLE" at bounding box center [93, 121] width 98 height 5
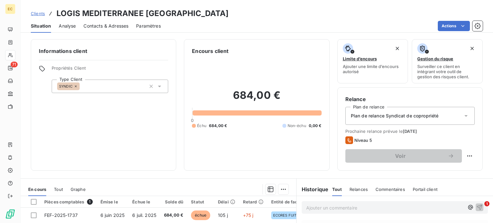
click at [312, 207] on p "Ajouter un commentaire ﻿" at bounding box center [385, 208] width 158 height 8
click at [397, 208] on span "19/09/25 appel de Mr NGUYEN renvoi de l afacture pour RGLMT" at bounding box center [371, 206] width 131 height 5
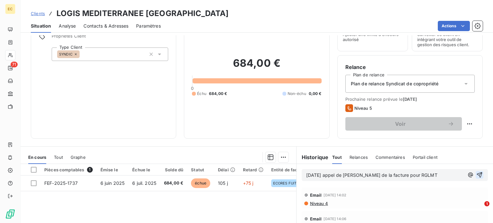
click at [477, 175] on icon "button" at bounding box center [479, 174] width 5 height 5
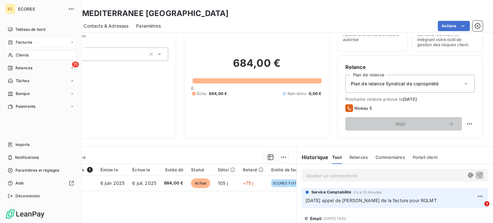
click at [23, 42] on span "Factures" at bounding box center [24, 42] width 16 height 6
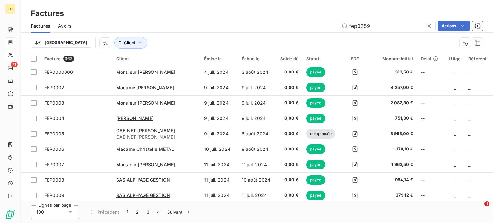
type input "fep0259"
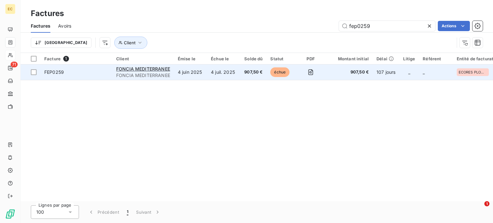
click at [141, 72] on span "FONCIA MEDITERRANEE" at bounding box center [143, 75] width 54 height 6
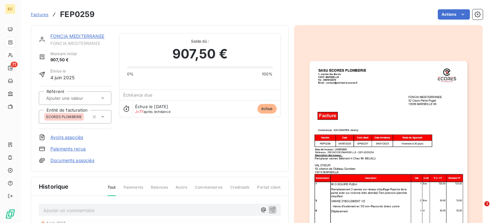
click at [366, 141] on img "button" at bounding box center [388, 172] width 158 height 223
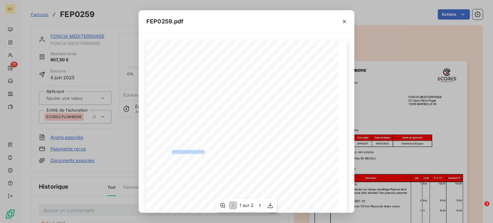
drag, startPoint x: 203, startPoint y: 151, endPoint x: 169, endPoint y: 151, distance: 33.7
click at [169, 151] on span "Référence : 2501347/13013MARSEILLE - DEP-20250254" at bounding box center [192, 151] width 71 height 3
copy span "2501347/13013MARSEILL"
drag, startPoint x: 345, startPoint y: 20, endPoint x: 140, endPoint y: 1, distance: 205.9
click at [345, 20] on icon "button" at bounding box center [344, 21] width 6 height 6
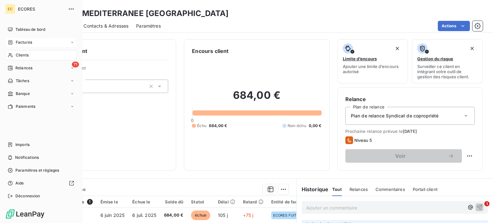
click at [26, 43] on span "Factures" at bounding box center [24, 42] width 16 height 6
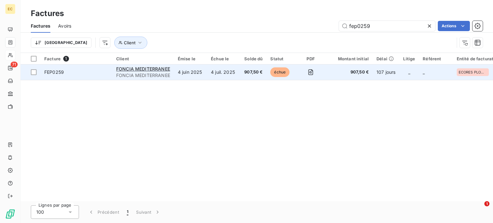
click at [52, 72] on span "FEP0259" at bounding box center [54, 71] width 20 height 5
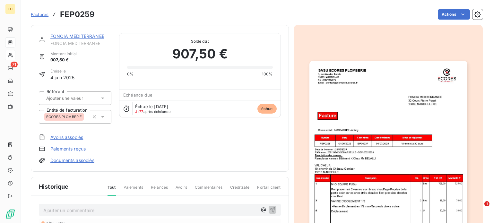
click at [377, 167] on img "button" at bounding box center [388, 172] width 158 height 223
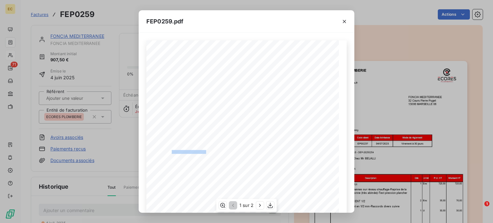
drag, startPoint x: 203, startPoint y: 151, endPoint x: 169, endPoint y: 151, distance: 34.0
click at [169, 151] on span "Référence : 2501347/13013MARSEILLE - DEP-20250254" at bounding box center [192, 151] width 71 height 3
copy span "2501347/13013MARSEILLE"
